Goal: Check status: Check status

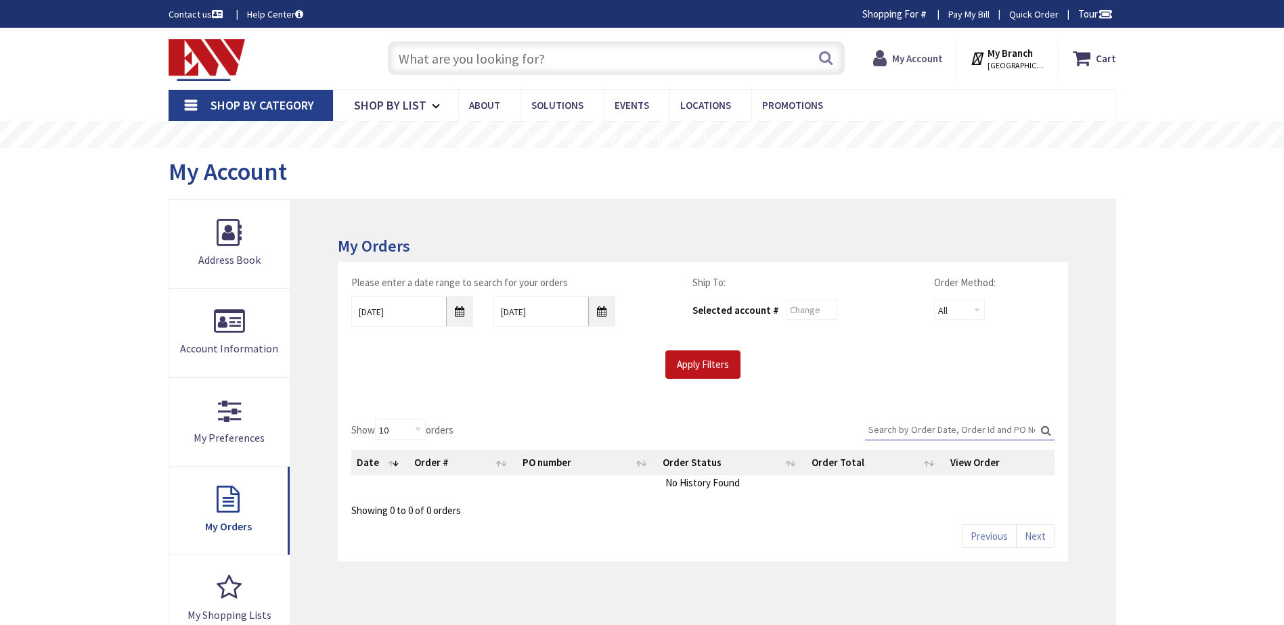
click at [928, 60] on strong "My Account" at bounding box center [917, 58] width 51 height 13
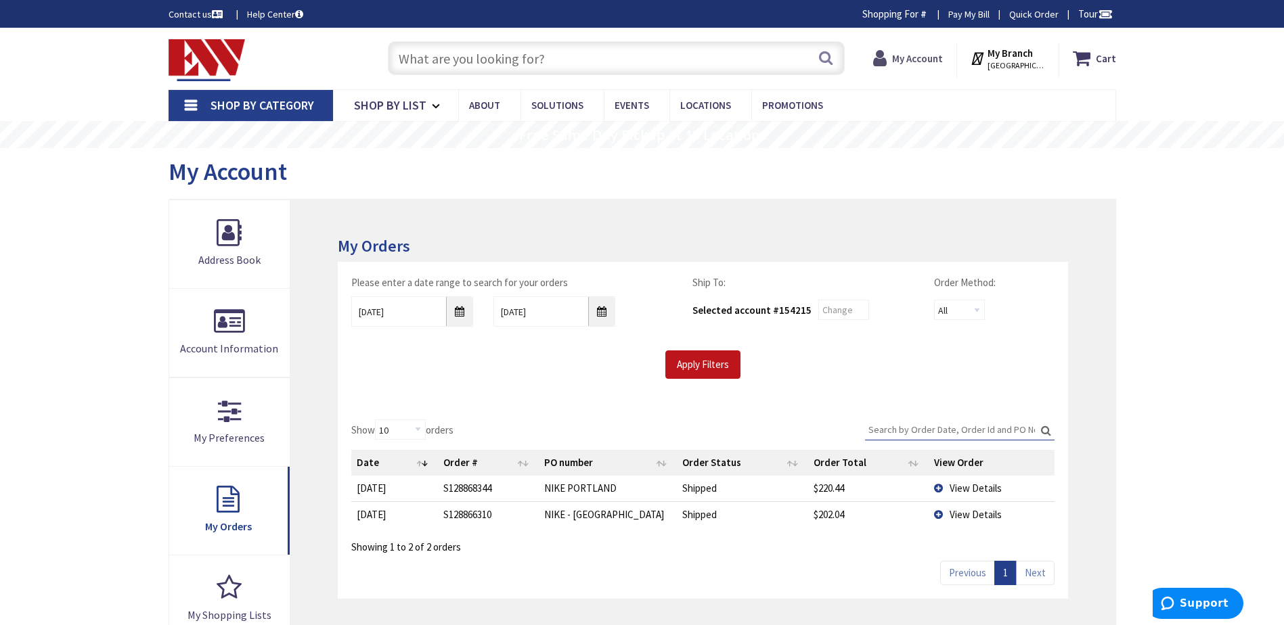
click at [911, 58] on strong "My Account" at bounding box center [917, 58] width 51 height 13
click at [916, 66] on span "Hi, [PERSON_NAME]" at bounding box center [915, 65] width 58 height 11
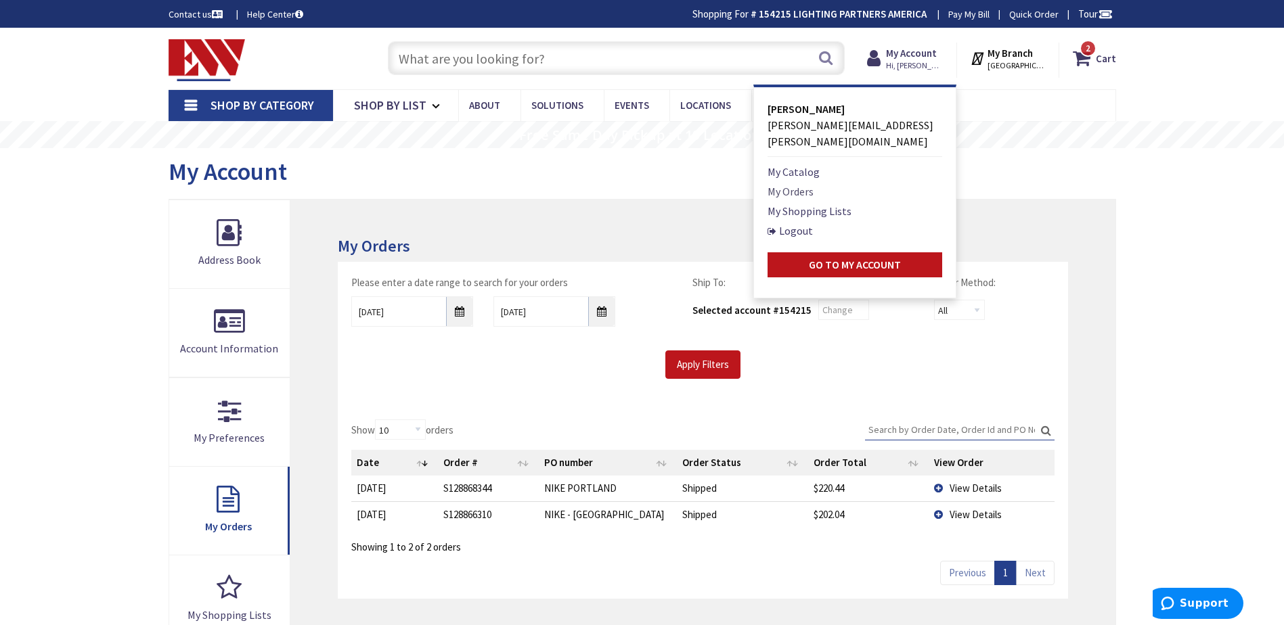
click at [809, 183] on link "My Orders" at bounding box center [790, 191] width 46 height 16
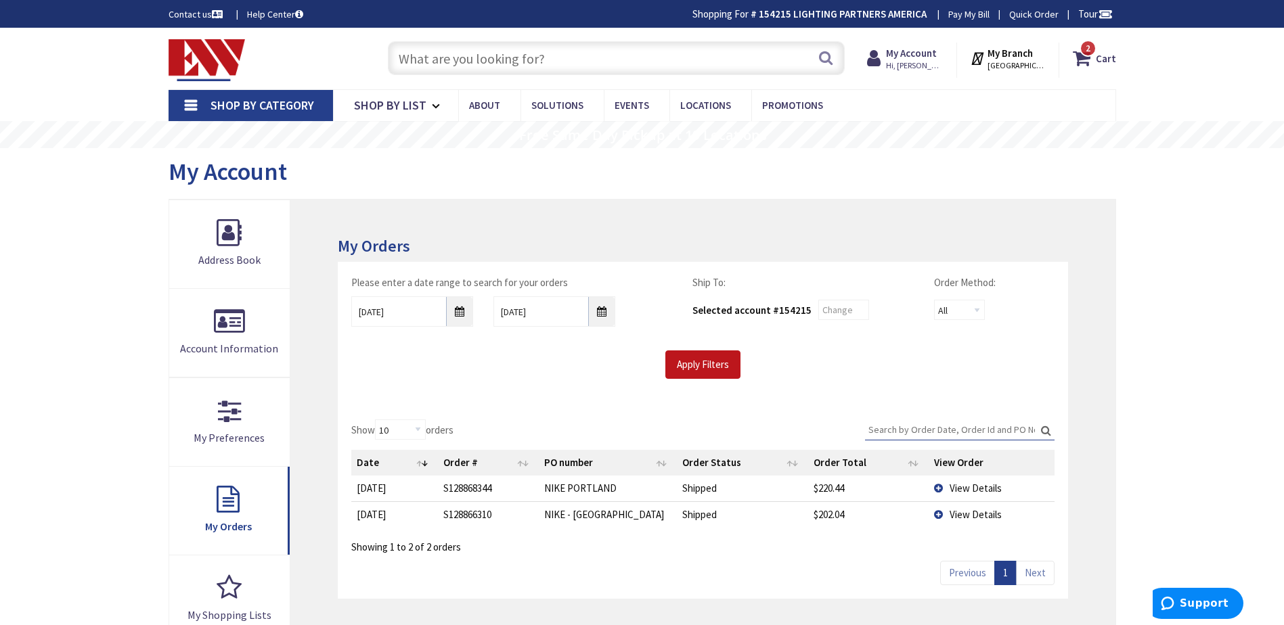
click at [895, 431] on input "Search:" at bounding box center [959, 430] width 189 height 20
paste input "S128485136.001"
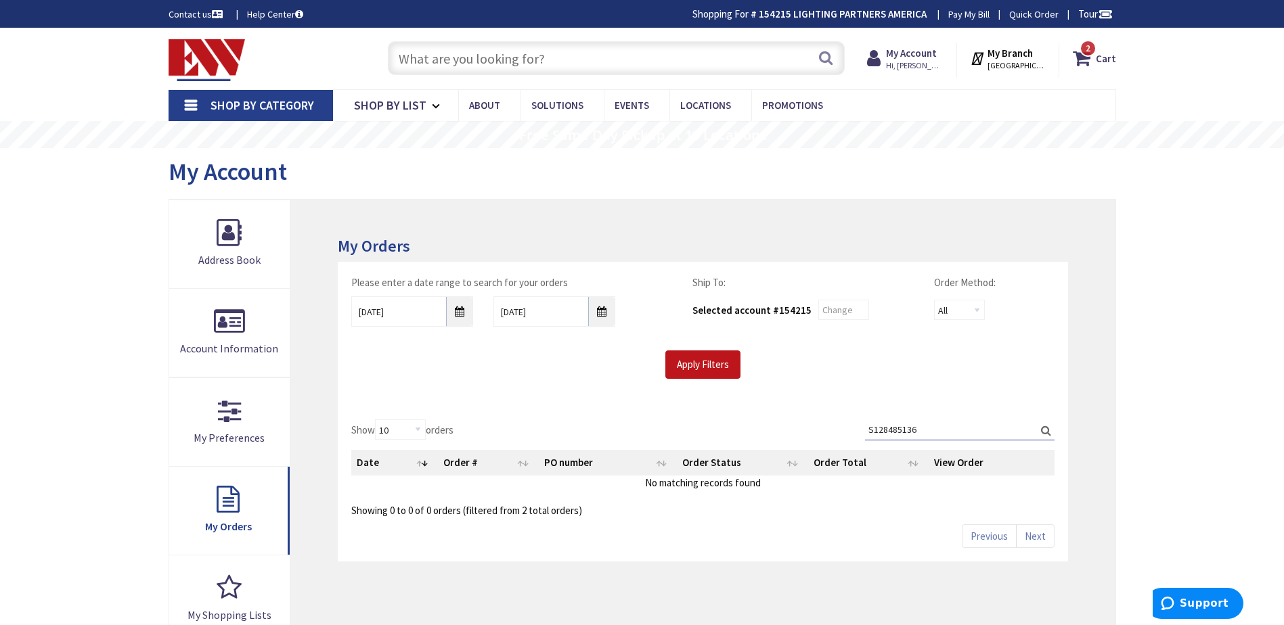
type input "S128485136"
click at [1046, 432] on label "Search: S128485136" at bounding box center [959, 430] width 189 height 21
click at [1046, 432] on input "S128485136" at bounding box center [959, 430] width 189 height 20
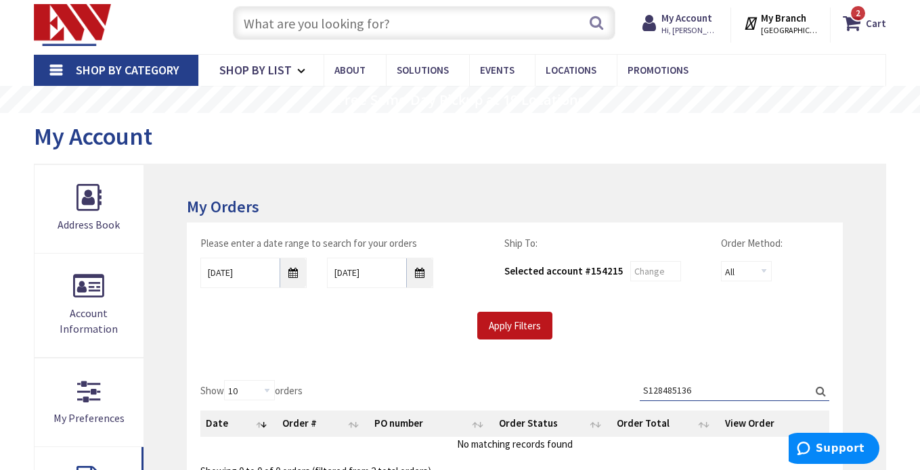
scroll to position [135, 0]
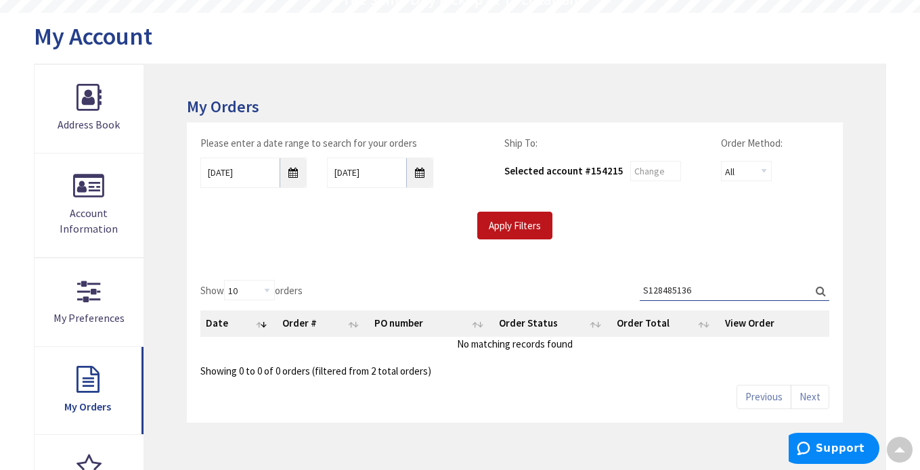
click at [706, 290] on input "S128485136" at bounding box center [733, 290] width 189 height 20
click at [292, 177] on input "9/24/2025" at bounding box center [253, 173] width 106 height 30
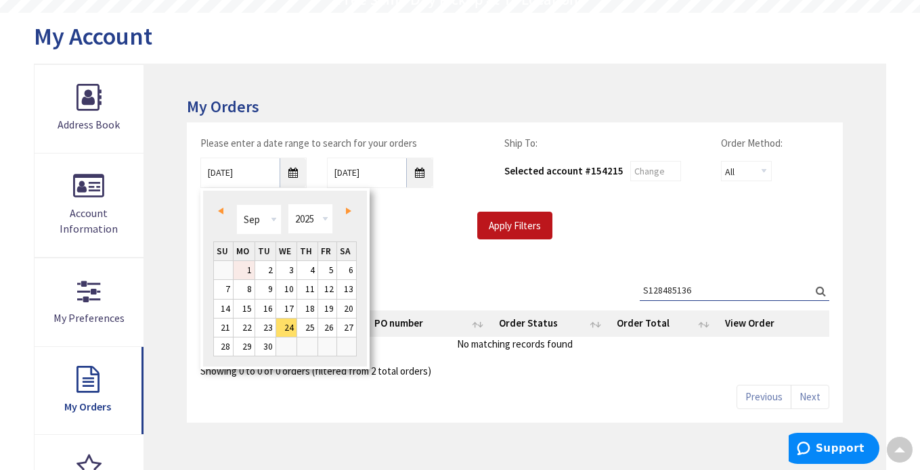
click at [244, 273] on link "1" at bounding box center [243, 270] width 21 height 18
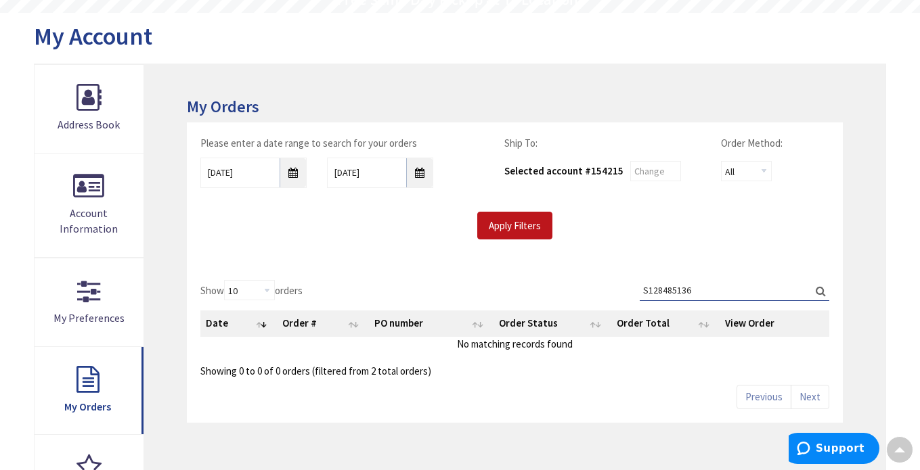
click at [819, 290] on label "Search: S128485136" at bounding box center [733, 290] width 189 height 21
click at [819, 290] on input "S128485136" at bounding box center [733, 290] width 189 height 20
click at [526, 225] on input "Apply Filters" at bounding box center [514, 226] width 75 height 28
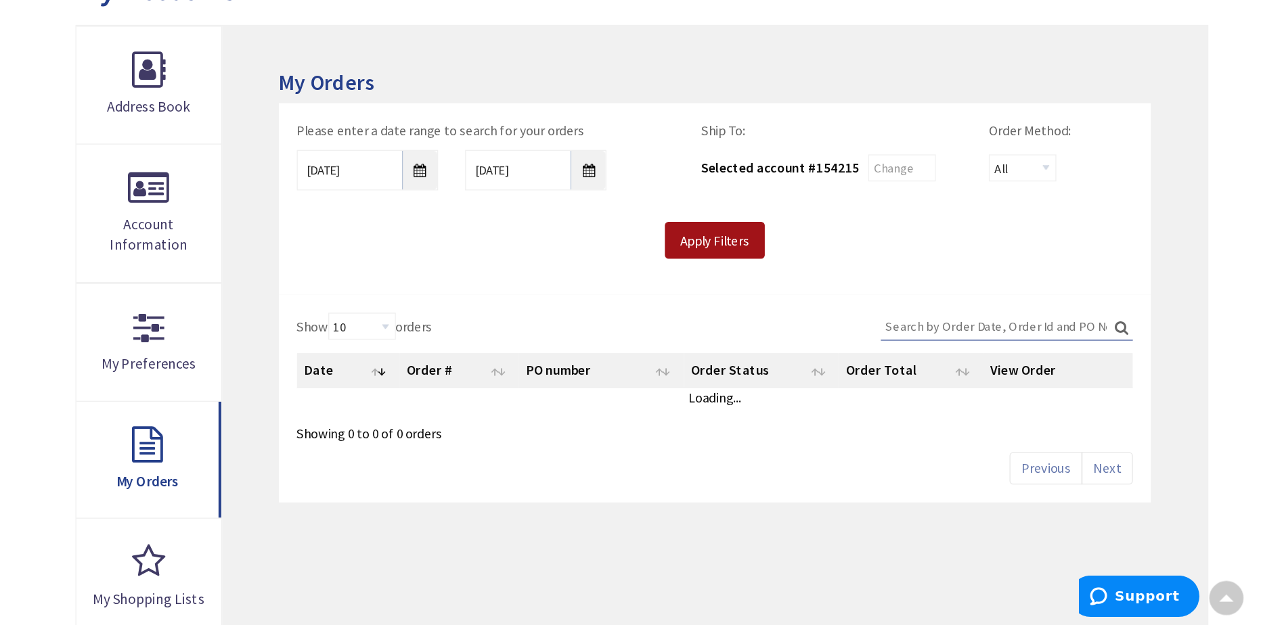
scroll to position [203, 0]
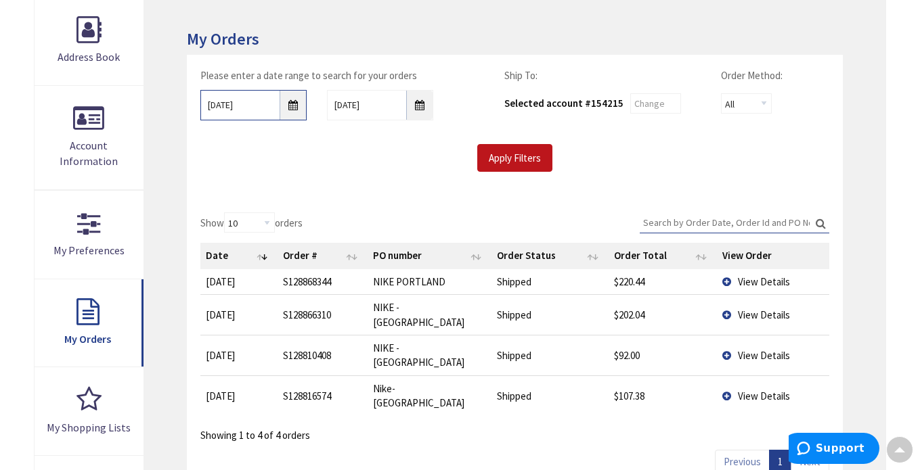
click at [292, 104] on input "09/01/2025" at bounding box center [253, 105] width 106 height 30
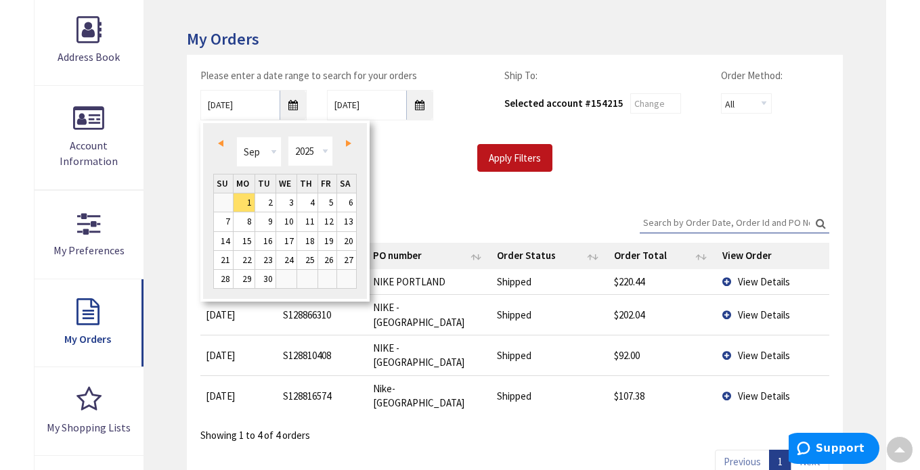
click at [222, 143] on span "Prev" at bounding box center [220, 143] width 5 height 7
click at [273, 150] on select "Jan Feb Mar Apr May Jun Jul Aug Sep Oct Nov Dec" at bounding box center [258, 152] width 45 height 30
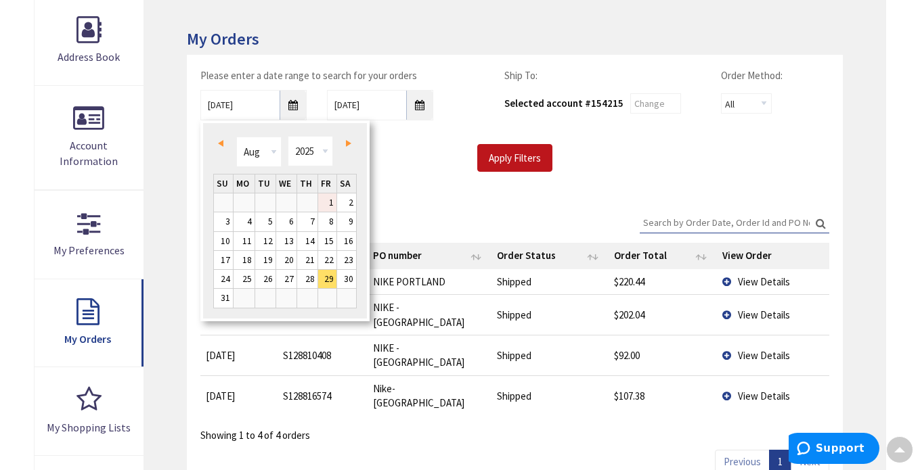
click at [329, 206] on link "1" at bounding box center [327, 203] width 18 height 18
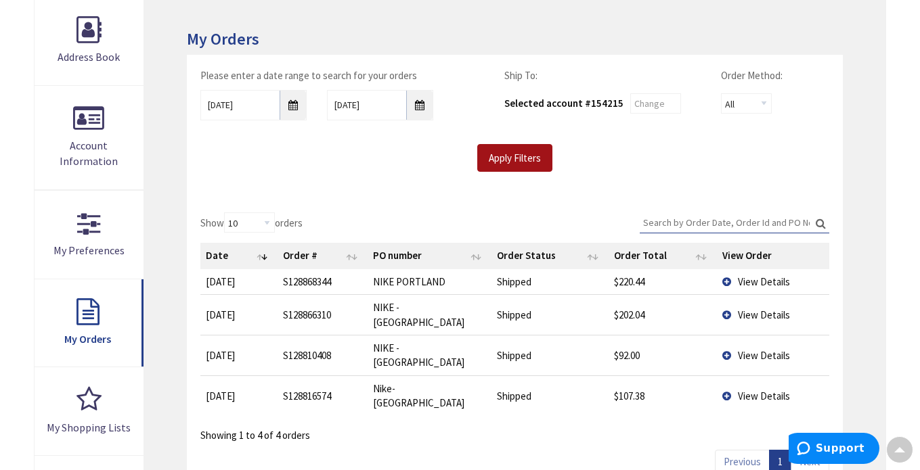
click at [508, 160] on input "Apply Filters" at bounding box center [514, 158] width 75 height 28
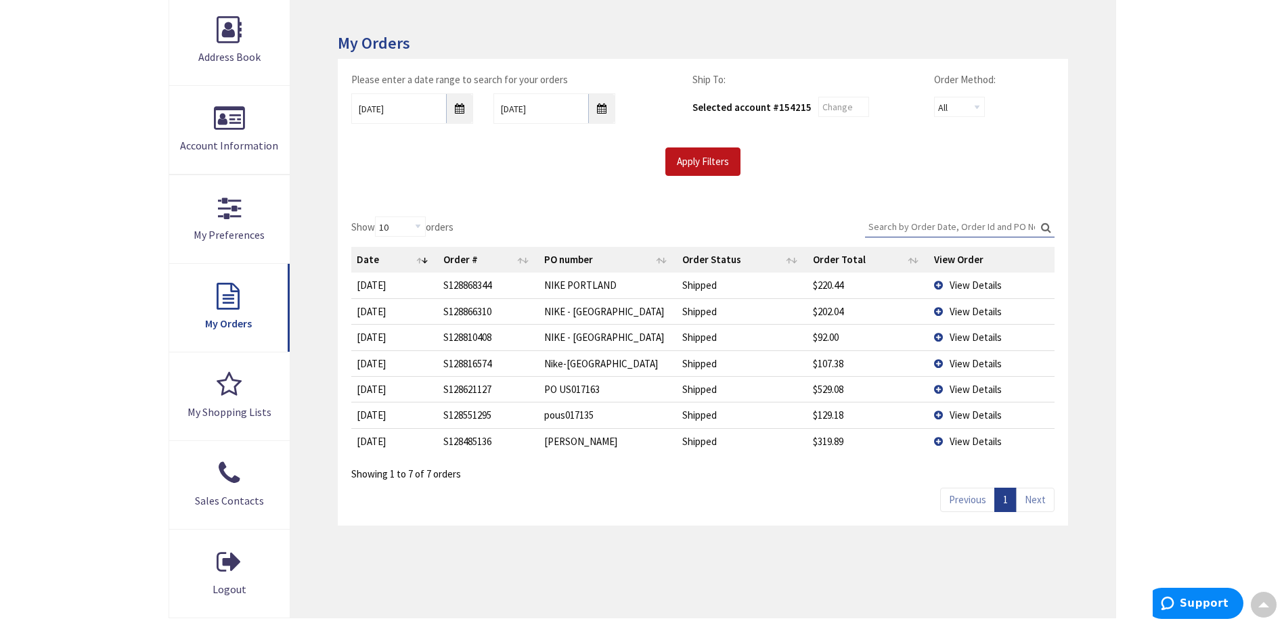
click at [939, 440] on td "View Details" at bounding box center [990, 441] width 125 height 26
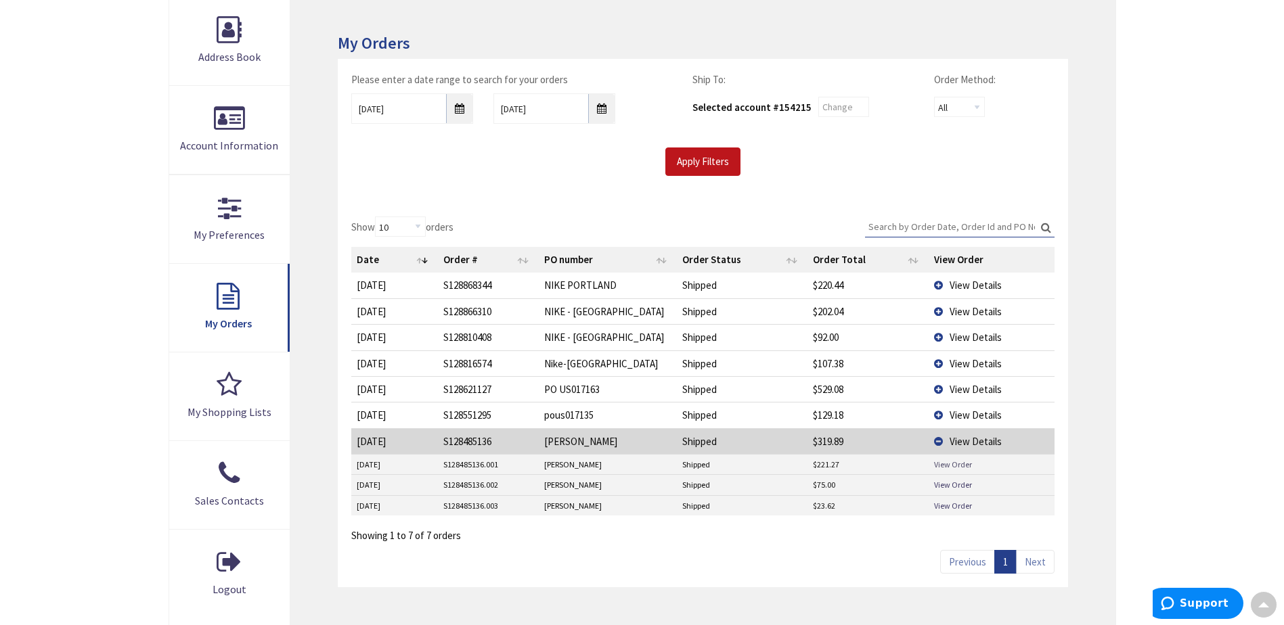
click at [945, 465] on link "View Order" at bounding box center [953, 465] width 38 height 12
click at [951, 485] on link "View Order" at bounding box center [953, 485] width 38 height 12
click at [950, 505] on link "View Order" at bounding box center [953, 506] width 38 height 12
click at [941, 440] on td "View Details" at bounding box center [990, 441] width 125 height 26
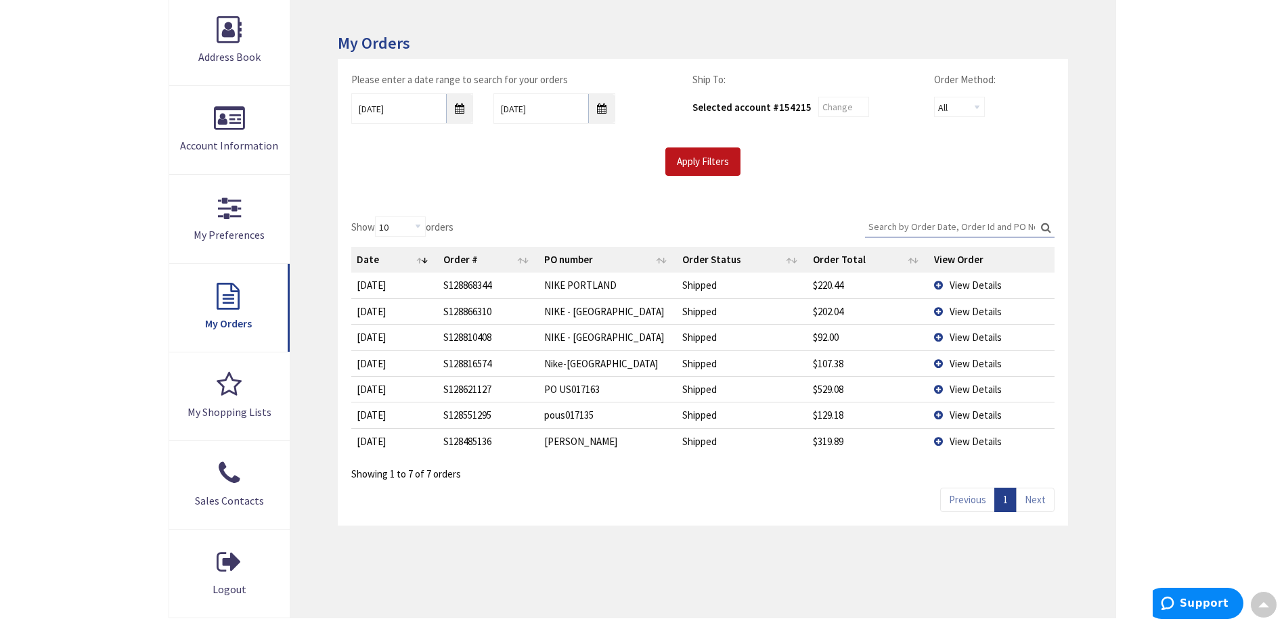
click at [934, 387] on td "View Details" at bounding box center [990, 389] width 125 height 26
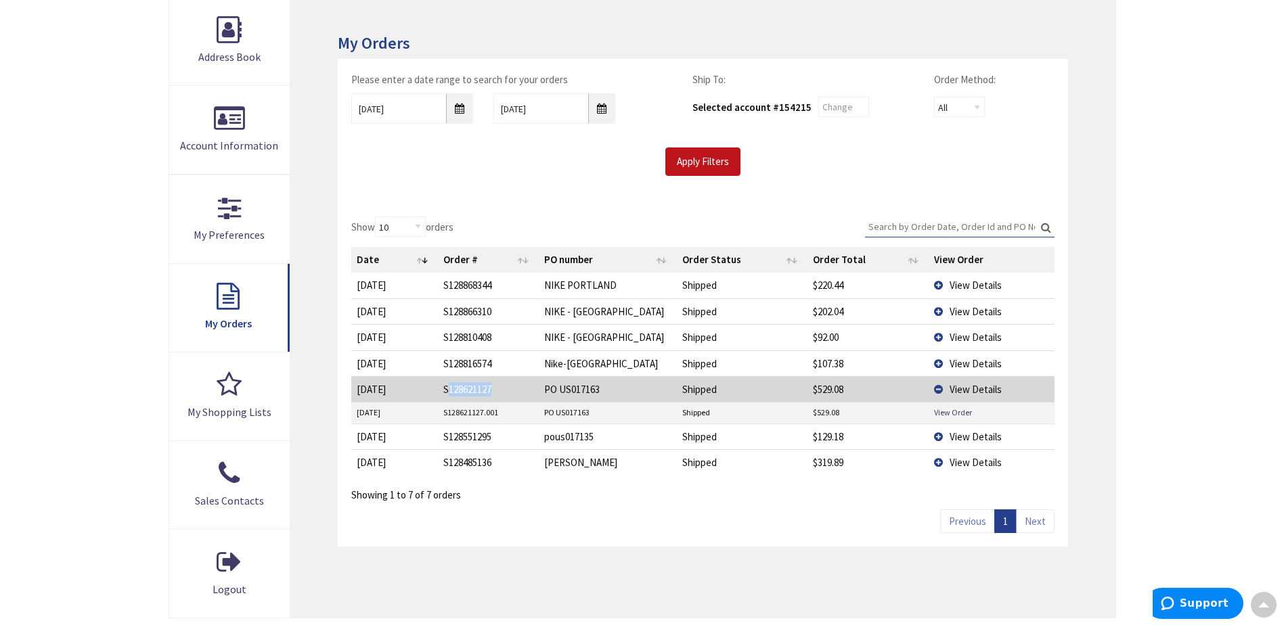
drag, startPoint x: 495, startPoint y: 392, endPoint x: 448, endPoint y: 392, distance: 47.4
click at [448, 392] on td "S128621127" at bounding box center [488, 389] width 101 height 26
drag, startPoint x: 448, startPoint y: 392, endPoint x: 445, endPoint y: 415, distance: 22.5
click at [444, 414] on td "S128621127.001" at bounding box center [488, 413] width 101 height 20
drag, startPoint x: 445, startPoint y: 415, endPoint x: 456, endPoint y: 415, distance: 10.8
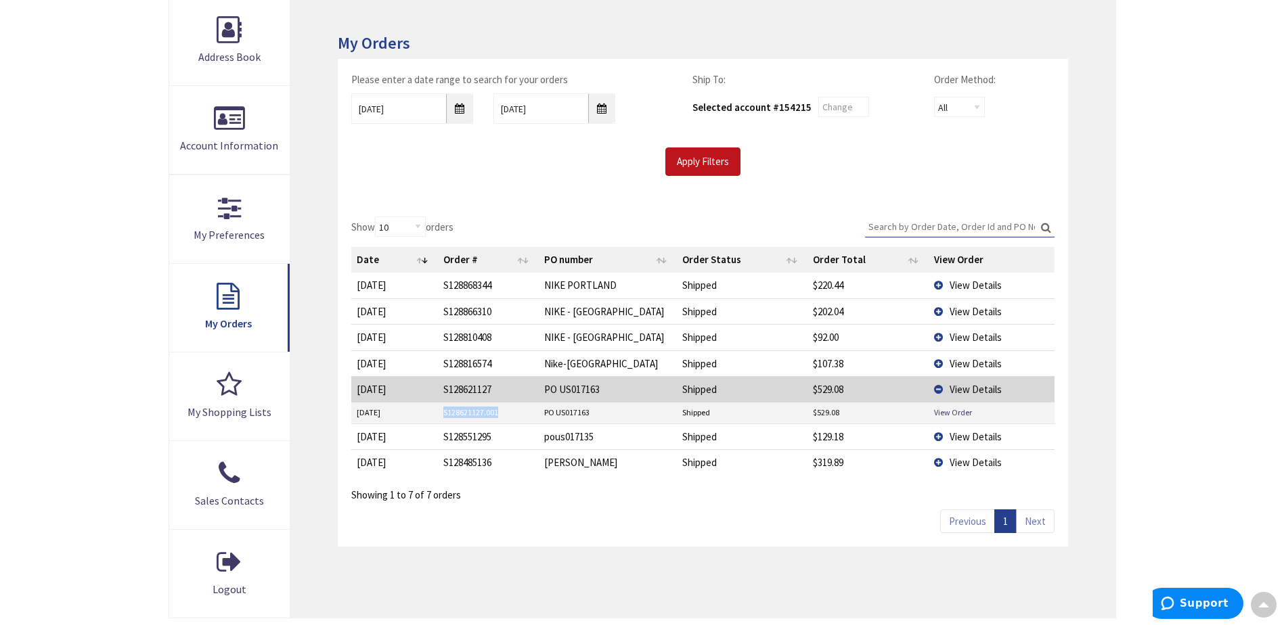
copy td "S128621127.001"
click at [939, 389] on td "View Details" at bounding box center [990, 389] width 125 height 26
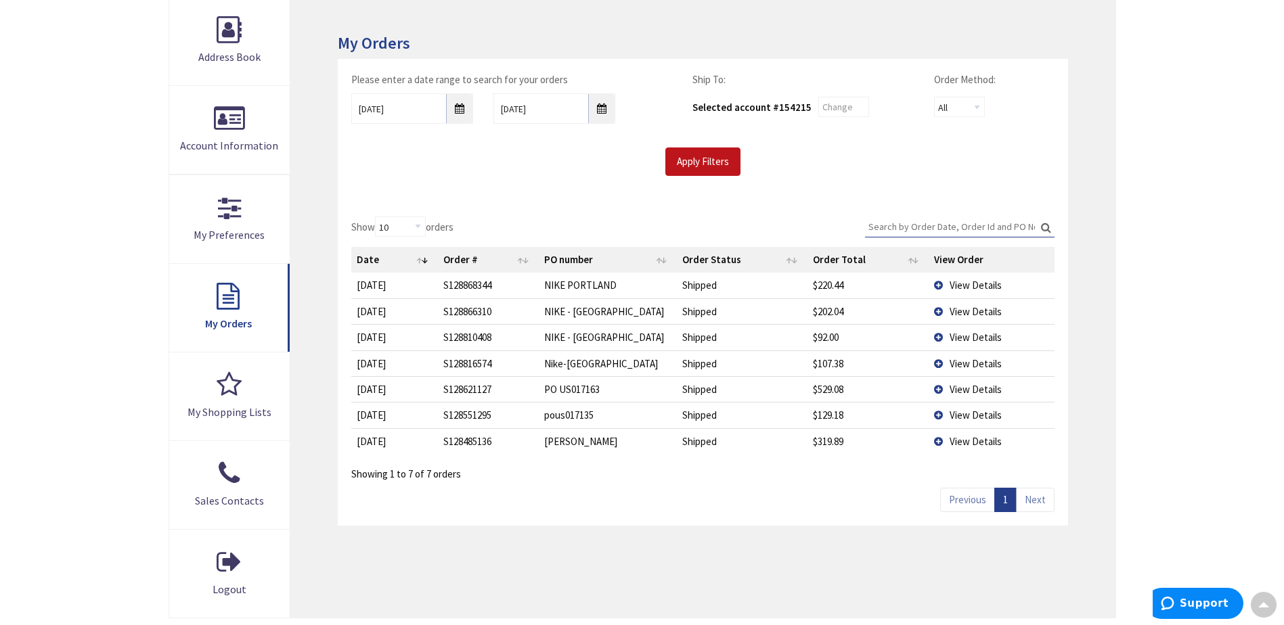
click at [939, 413] on td "View Details" at bounding box center [990, 415] width 125 height 26
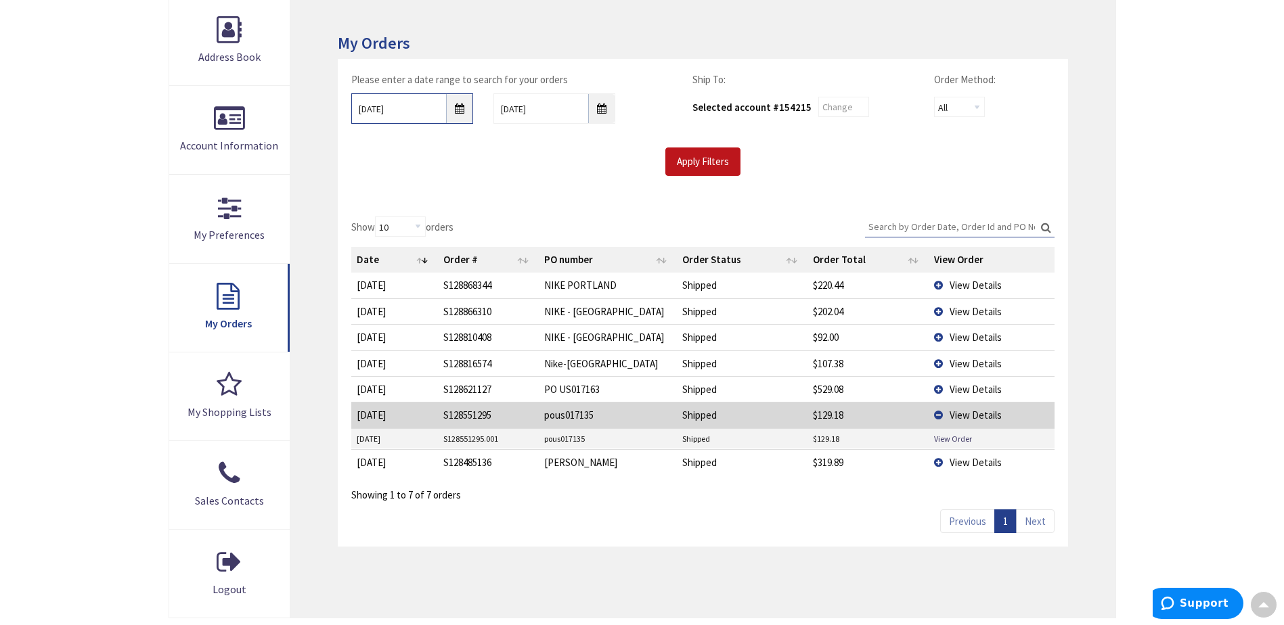
click at [459, 115] on input "08/01/2025" at bounding box center [412, 108] width 122 height 30
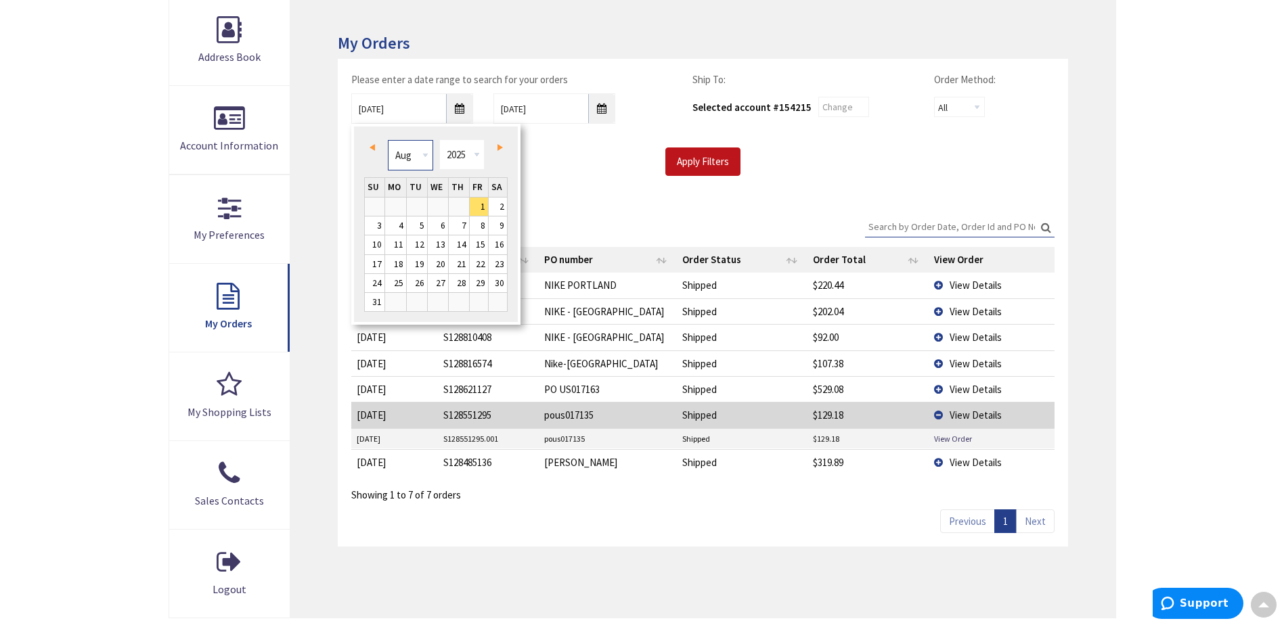
click at [423, 152] on select "Jan Feb Mar Apr May Jun Jul Aug Sep Oct Nov Dec" at bounding box center [410, 155] width 45 height 30
click at [380, 208] on link "1" at bounding box center [375, 207] width 20 height 18
type input "06/01/2025"
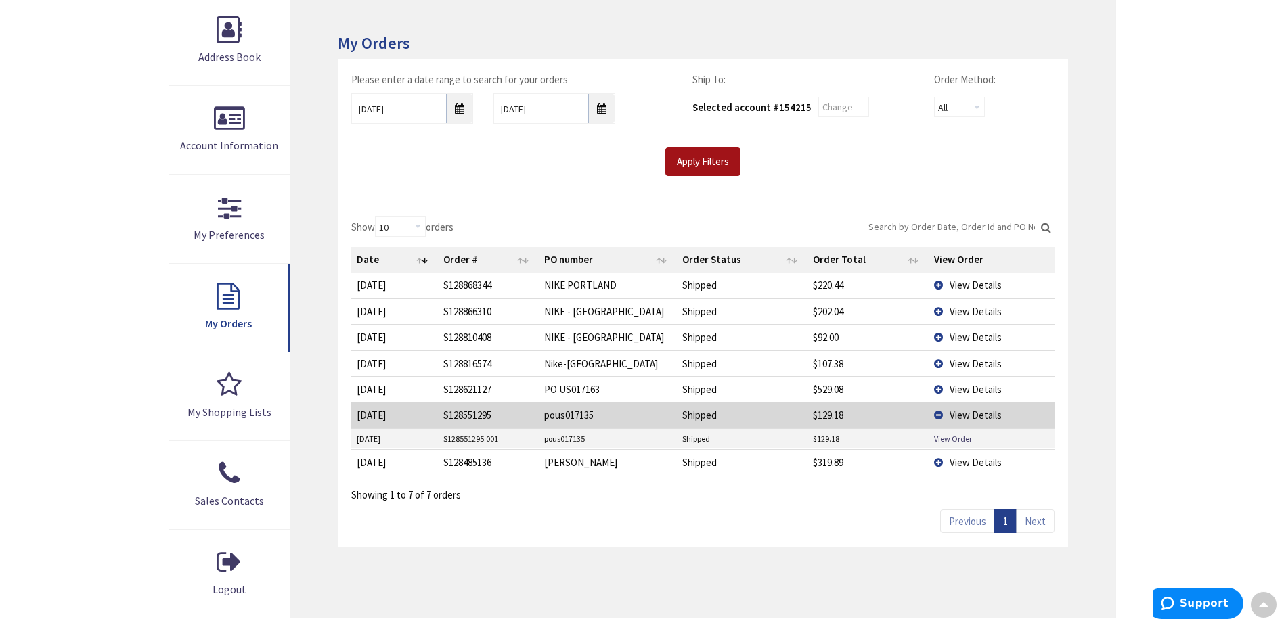
click at [699, 167] on input "Apply Filters" at bounding box center [702, 162] width 75 height 28
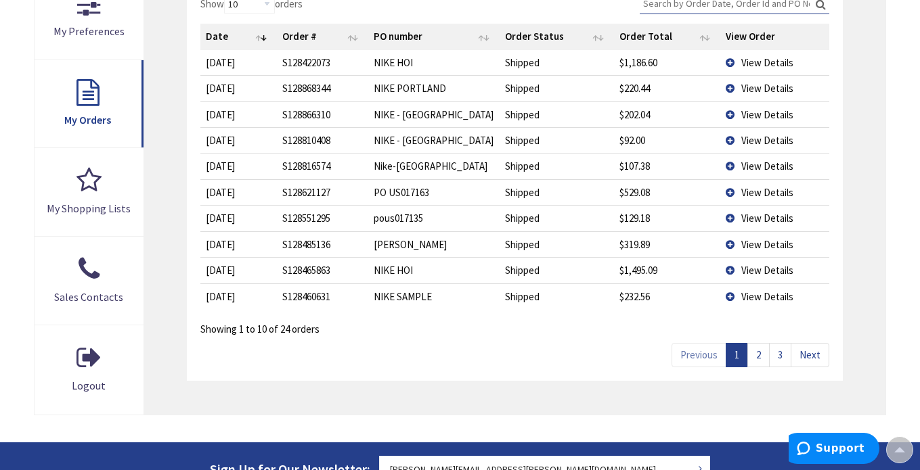
scroll to position [429, 0]
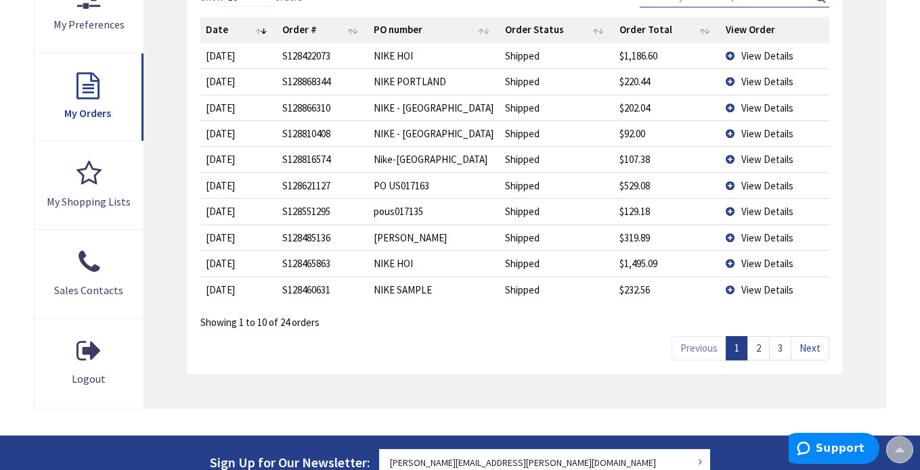
click at [761, 351] on link "2" at bounding box center [758, 348] width 22 height 24
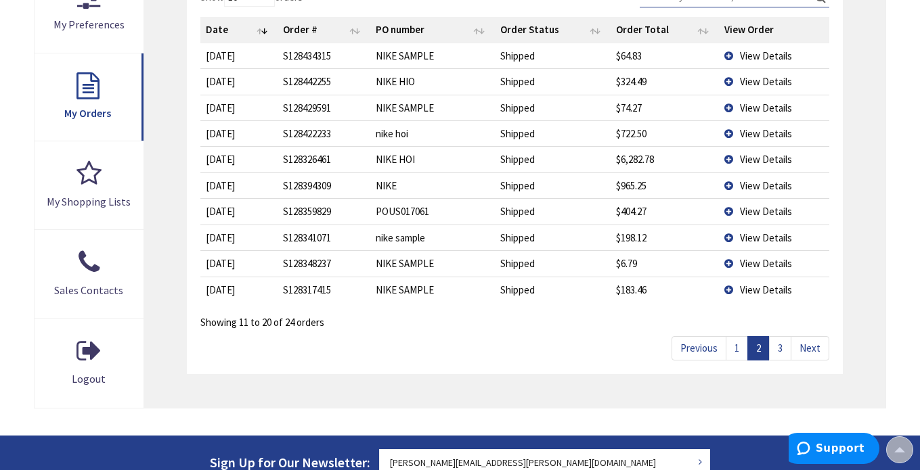
click at [730, 185] on td "View Details" at bounding box center [774, 186] width 110 height 26
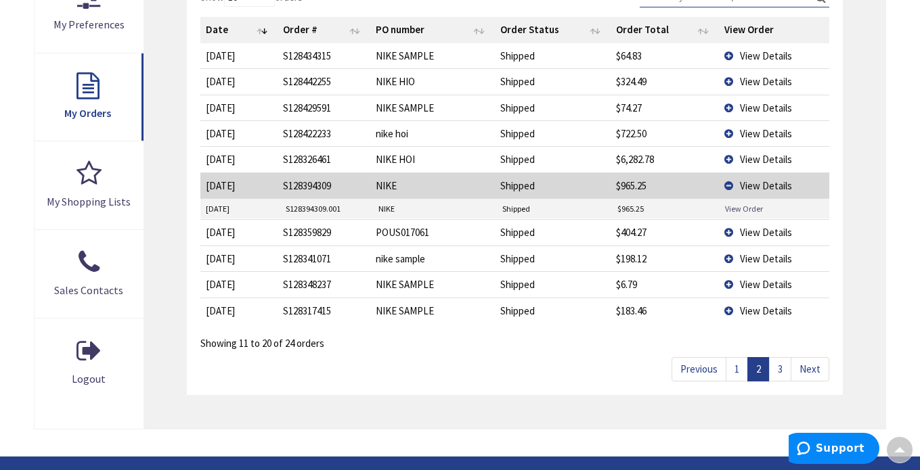
click at [737, 210] on link "View Order" at bounding box center [744, 209] width 38 height 12
click at [727, 185] on td "View Details" at bounding box center [774, 186] width 110 height 26
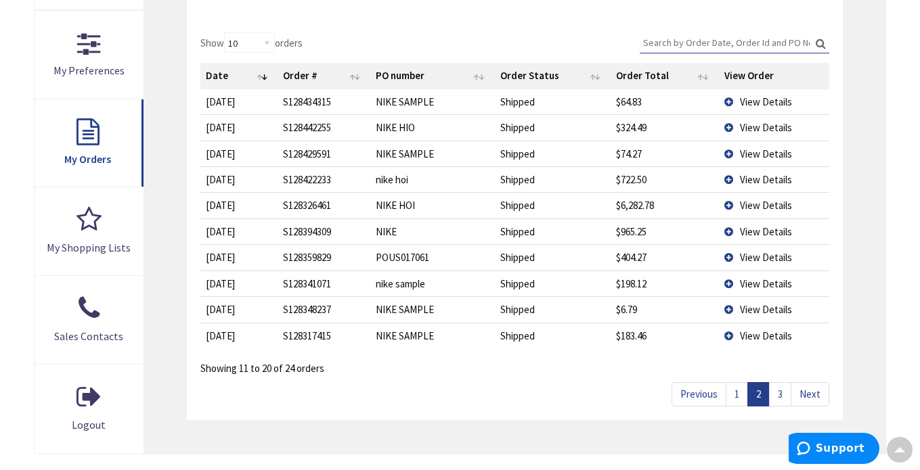
scroll to position [361, 0]
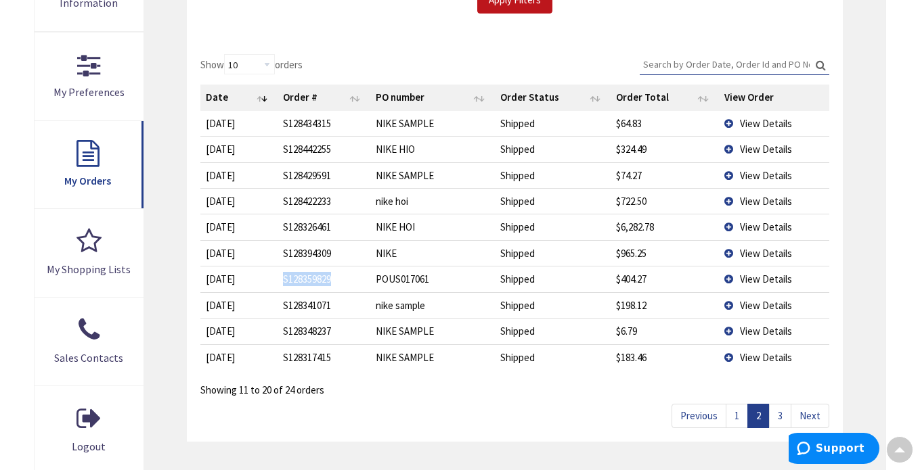
drag, startPoint x: 336, startPoint y: 279, endPoint x: 281, endPoint y: 282, distance: 54.2
click at [281, 282] on td "S128359829" at bounding box center [323, 279] width 93 height 26
drag, startPoint x: 282, startPoint y: 282, endPoint x: 295, endPoint y: 279, distance: 13.3
copy td "S128359829"
click at [728, 279] on td "View Details" at bounding box center [774, 279] width 110 height 26
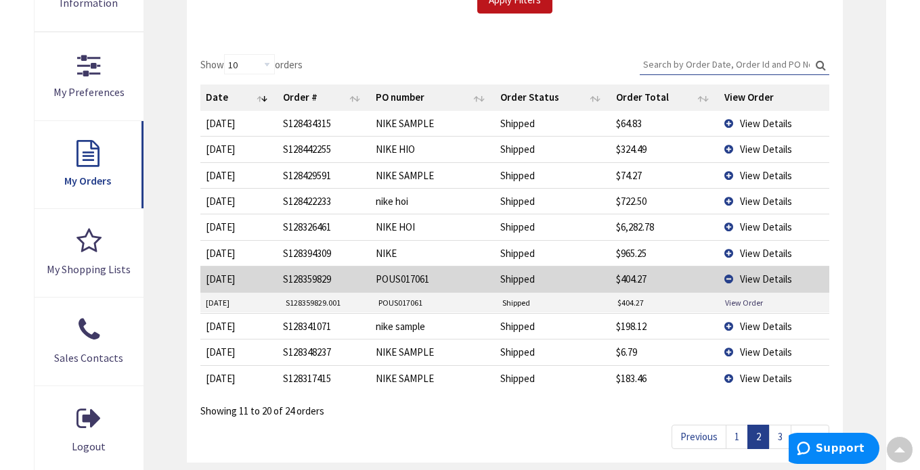
click at [728, 279] on td "View Details" at bounding box center [774, 279] width 110 height 26
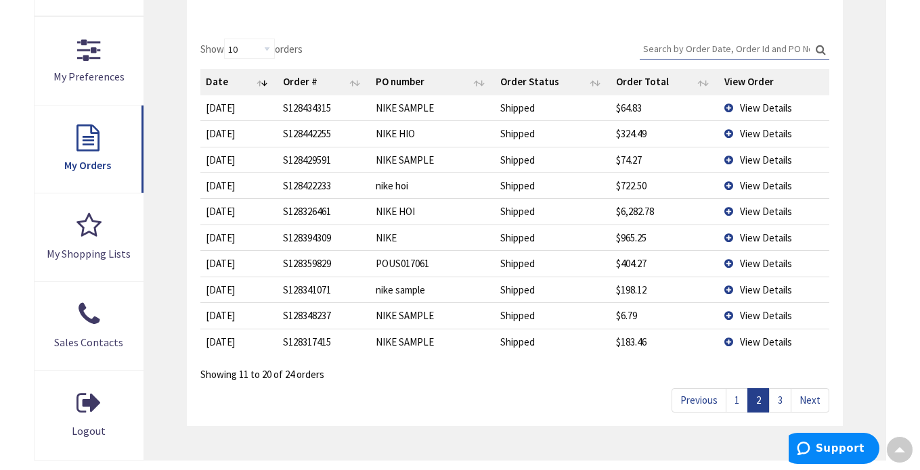
scroll to position [497, 0]
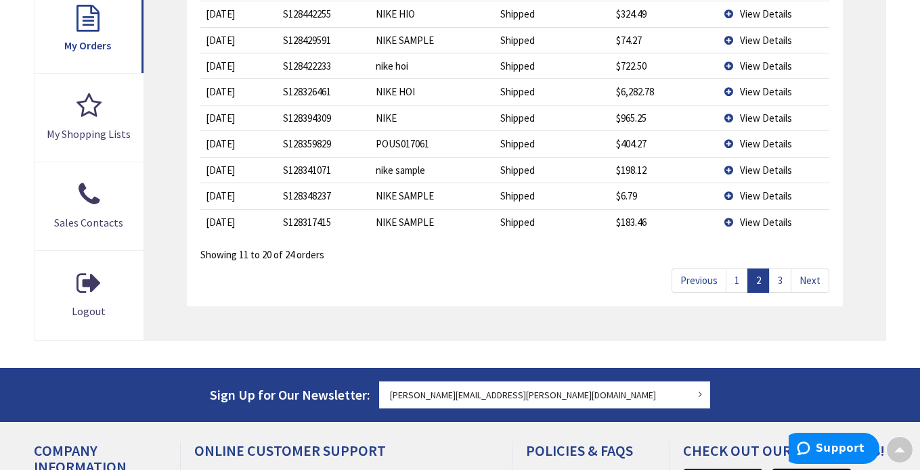
click at [780, 279] on link "3" at bounding box center [780, 281] width 22 height 24
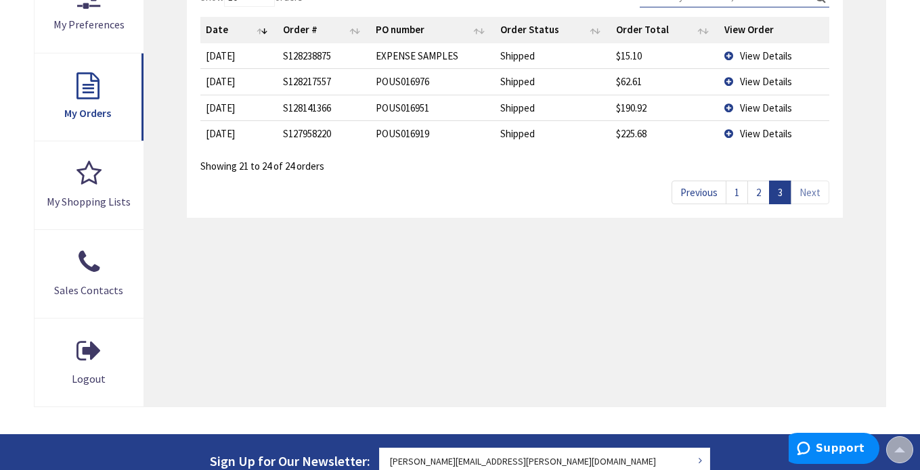
scroll to position [361, 0]
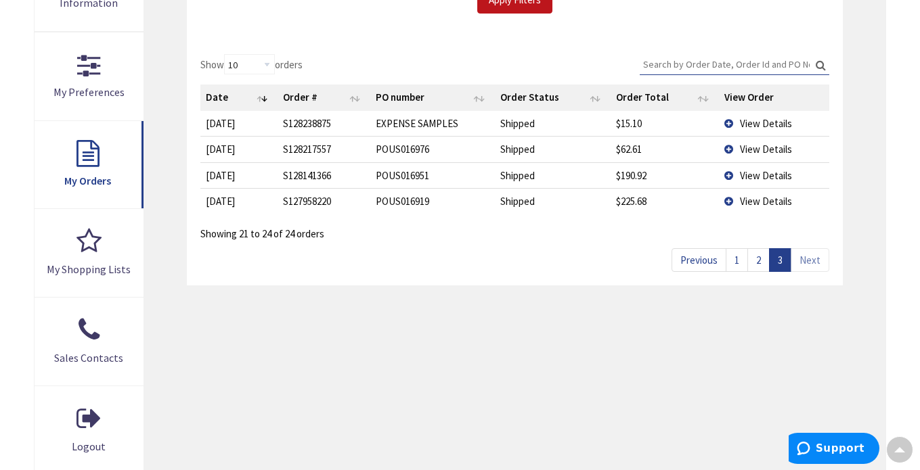
click at [734, 259] on link "1" at bounding box center [736, 260] width 22 height 24
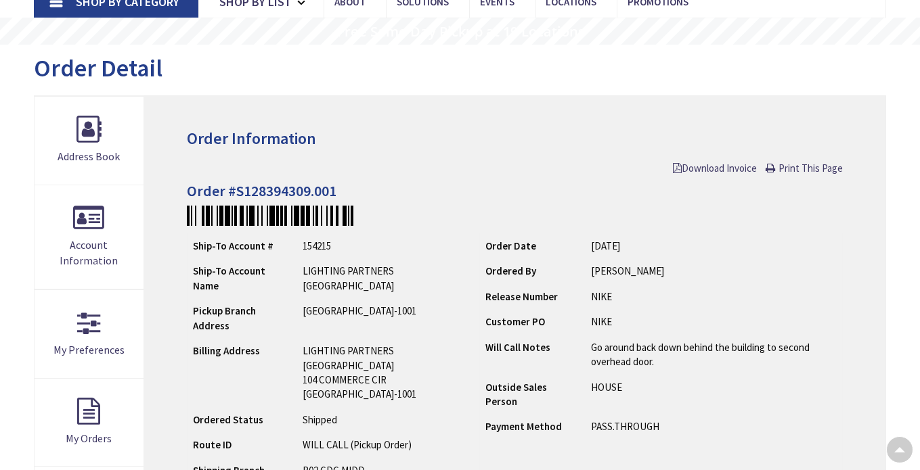
scroll to position [203, 0]
